Goal: Information Seeking & Learning: Learn about a topic

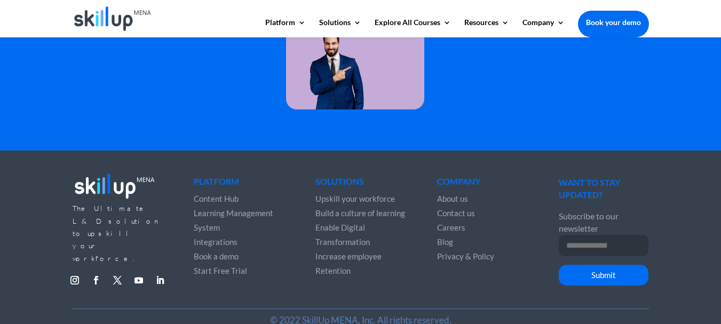
scroll to position [3039, 0]
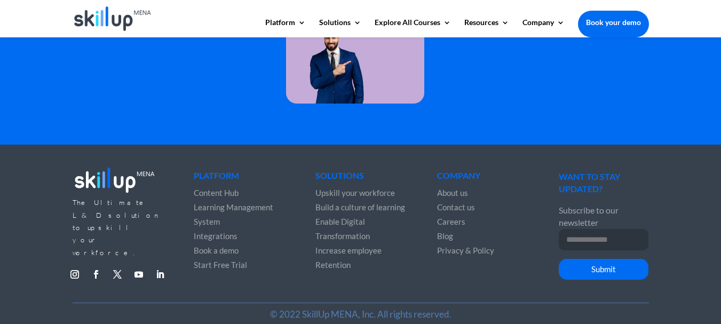
click at [356, 188] on span "Upskill your workforce" at bounding box center [354, 193] width 79 height 10
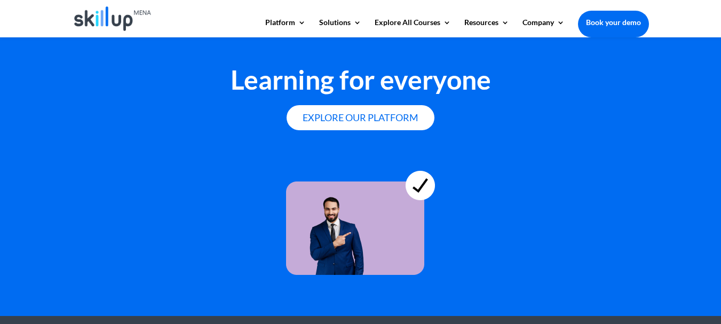
scroll to position [2856, 0]
